Goal: Transaction & Acquisition: Purchase product/service

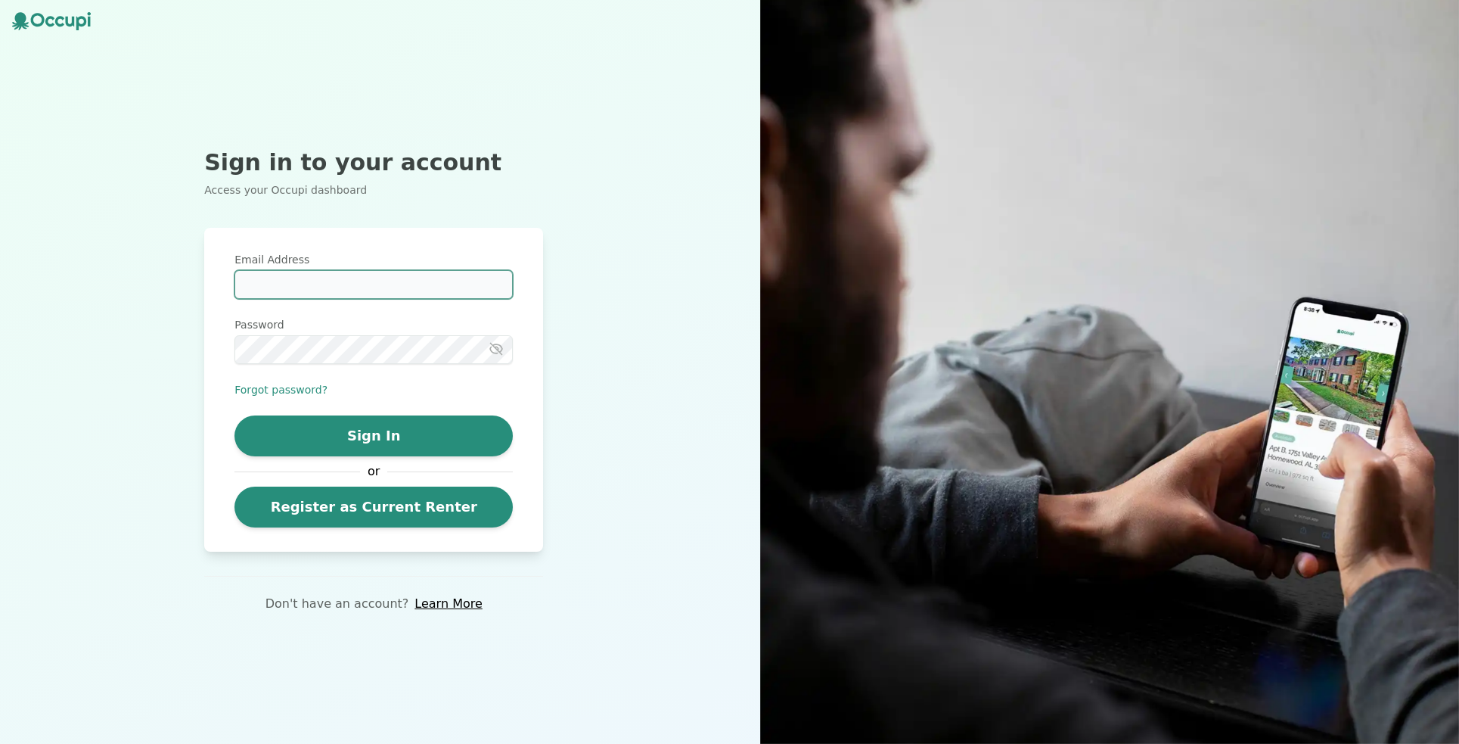
click at [321, 288] on input "Email Address" at bounding box center [373, 284] width 278 height 29
click at [384, 278] on input "Email Address" at bounding box center [373, 284] width 278 height 29
type input "**********"
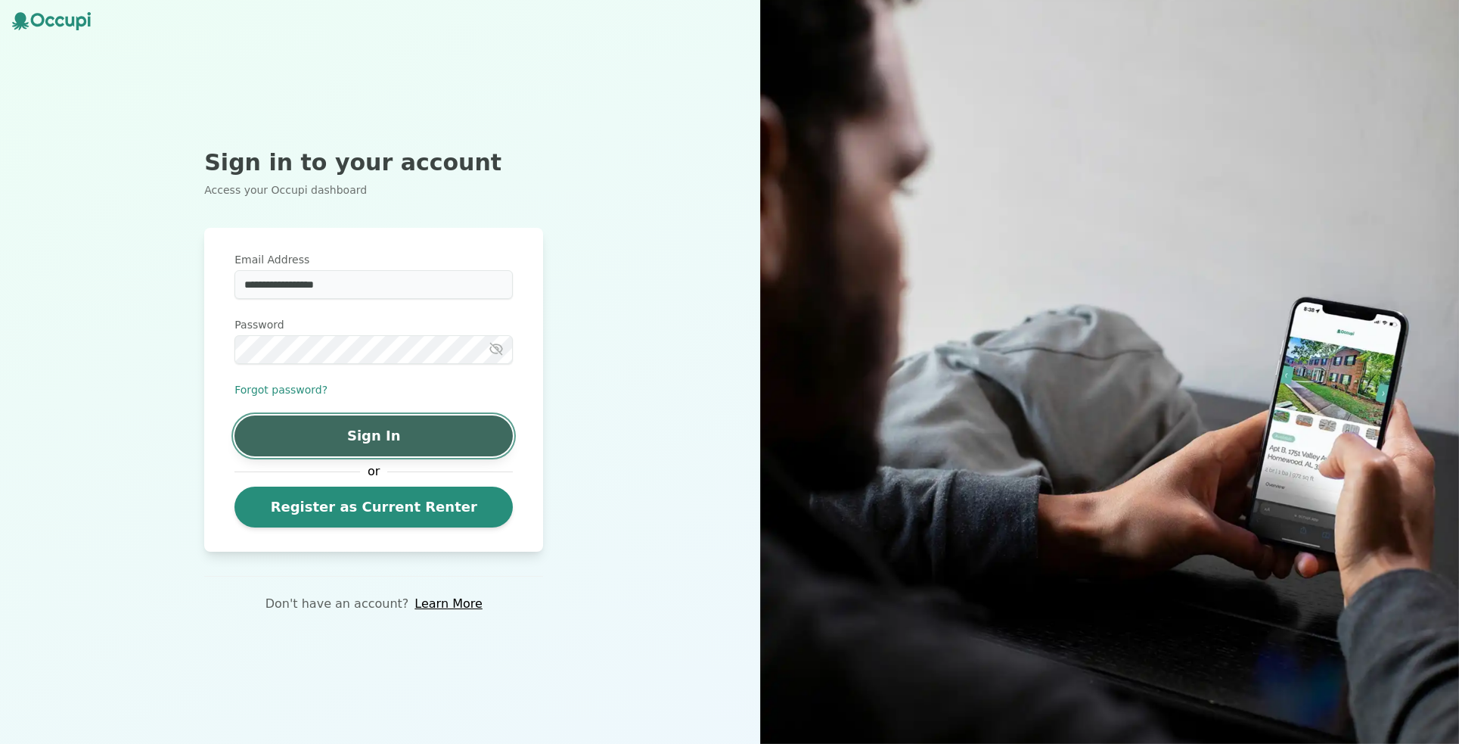
click at [332, 445] on button "Sign In" at bounding box center [373, 435] width 278 height 41
